Goal: Find contact information: Find contact information

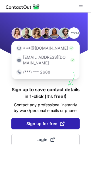
click at [53, 121] on button "Sign up for free" at bounding box center [45, 123] width 68 height 11
click at [52, 121] on span "Sign up for free" at bounding box center [45, 124] width 38 height 6
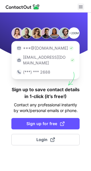
click at [82, 5] on span at bounding box center [80, 7] width 5 height 5
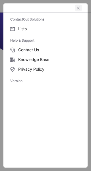
click at [78, 7] on span "left-button" at bounding box center [78, 8] width 5 height 5
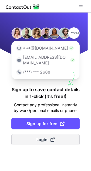
click at [38, 136] on span "Login" at bounding box center [45, 139] width 18 height 6
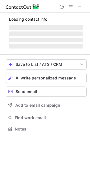
scroll to position [124, 90]
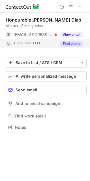
click at [71, 42] on button "Find phone" at bounding box center [72, 44] width 22 height 6
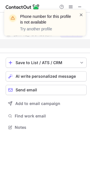
scroll to position [115, 90]
click at [82, 15] on span at bounding box center [81, 15] width 5 height 6
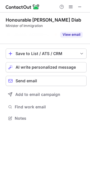
click at [72, 35] on div "Phone number for this profile is not available Try another profile Honourable L…" at bounding box center [45, 90] width 90 height 181
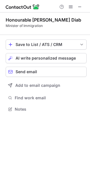
scroll to position [105, 90]
click at [40, 75] on button "Send email" at bounding box center [46, 72] width 81 height 10
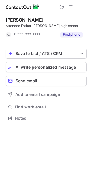
scroll to position [115, 90]
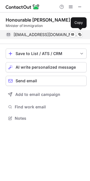
scroll to position [115, 90]
